Goal: Find specific page/section: Find specific page/section

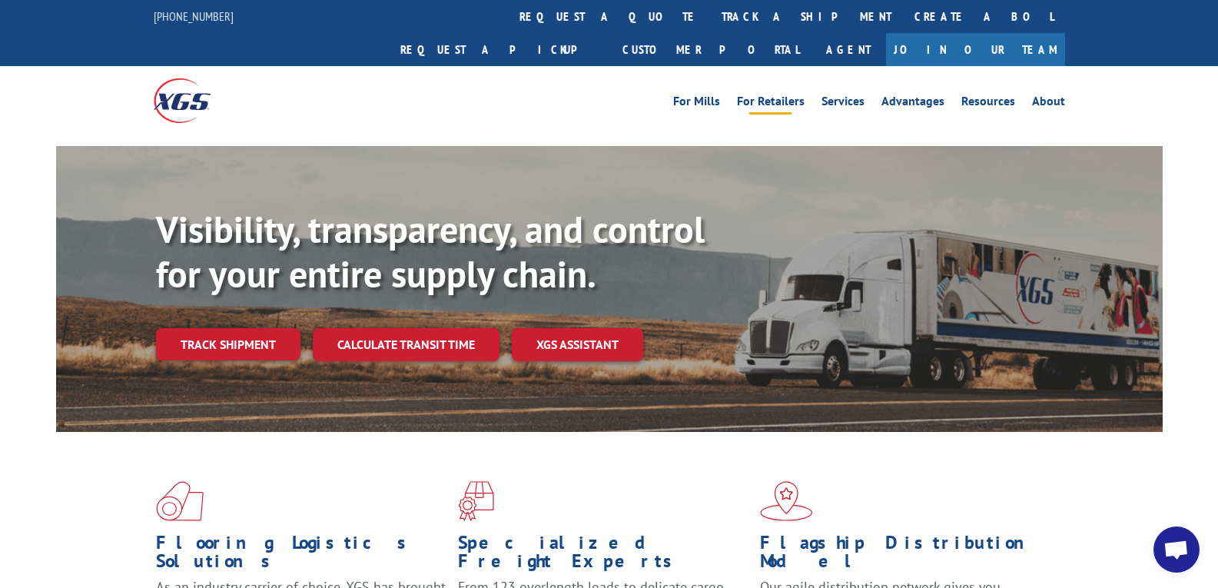
click at [782, 95] on link "For Retailers" at bounding box center [771, 103] width 68 height 17
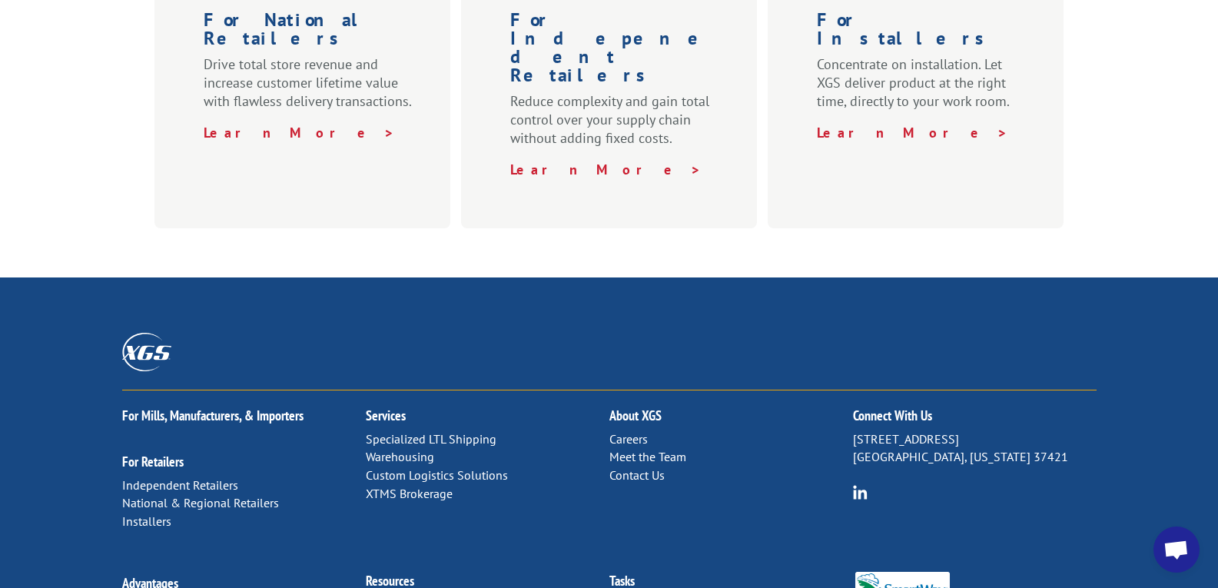
scroll to position [872, 0]
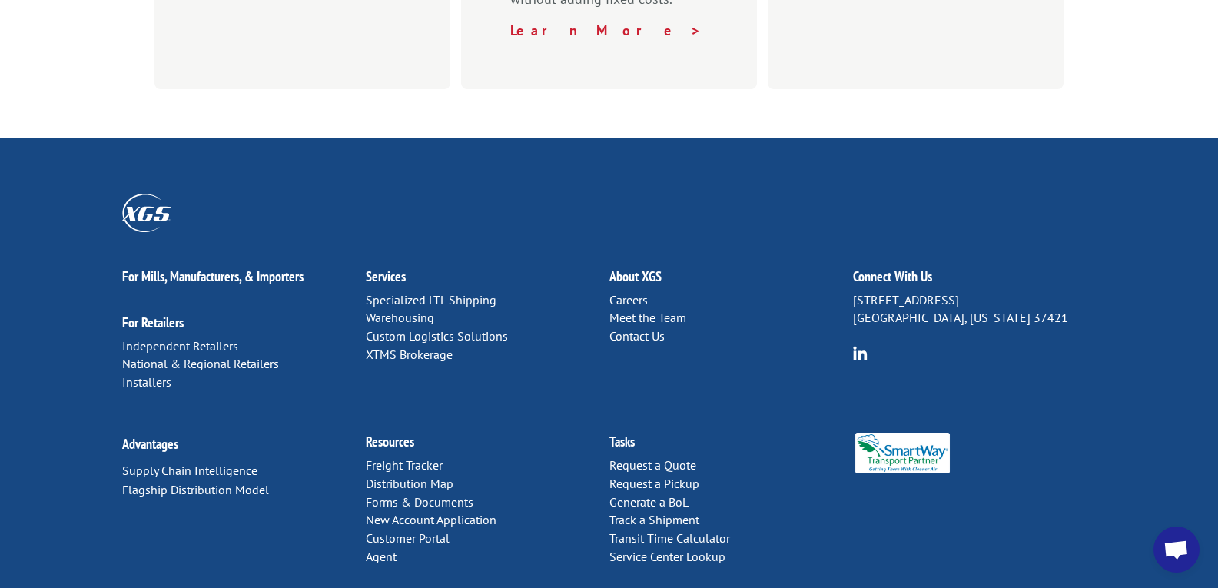
click at [396, 476] on link "Distribution Map" at bounding box center [410, 483] width 88 height 15
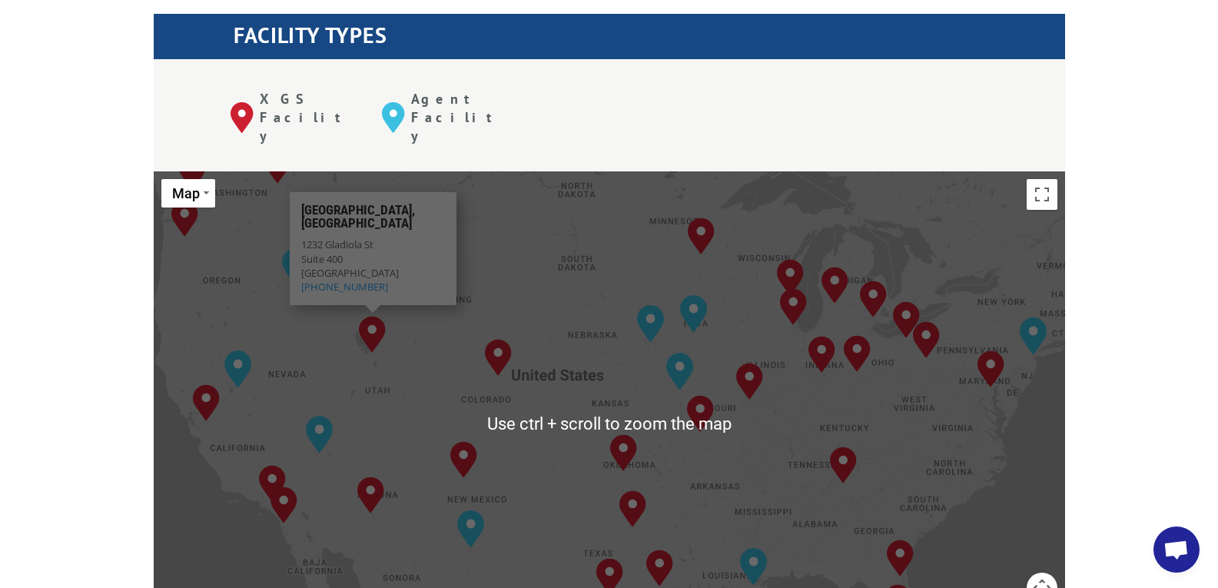
scroll to position [615, 0]
